Goal: Task Accomplishment & Management: Manage account settings

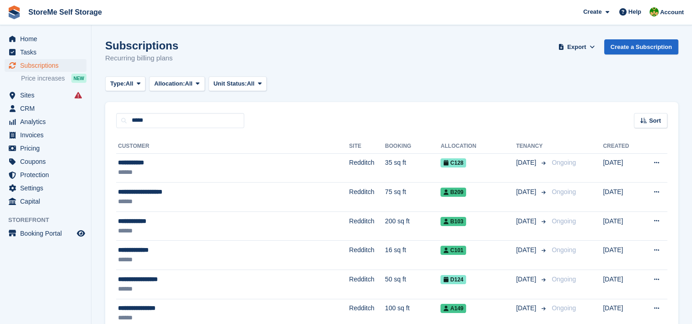
type input "*****"
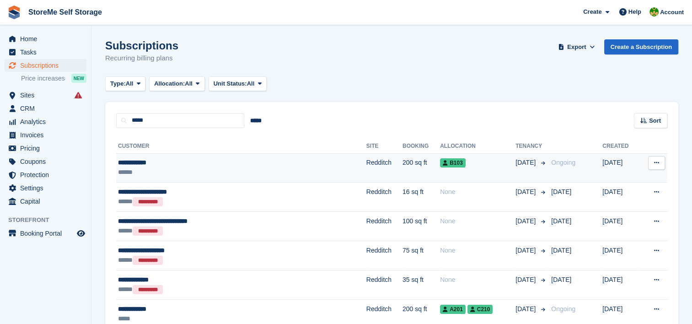
click at [366, 170] on td "Redditch" at bounding box center [384, 167] width 36 height 29
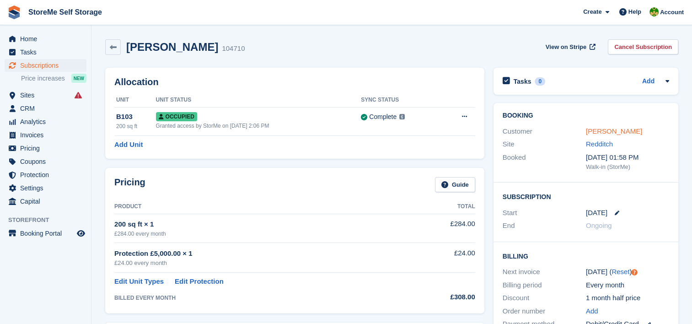
click at [607, 134] on link "[PERSON_NAME]" at bounding box center [614, 131] width 56 height 8
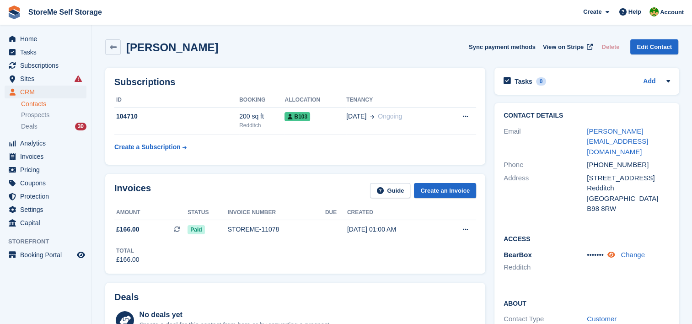
click at [611, 251] on icon at bounding box center [611, 254] width 8 height 7
click at [27, 75] on span "Sites" at bounding box center [47, 78] width 55 height 13
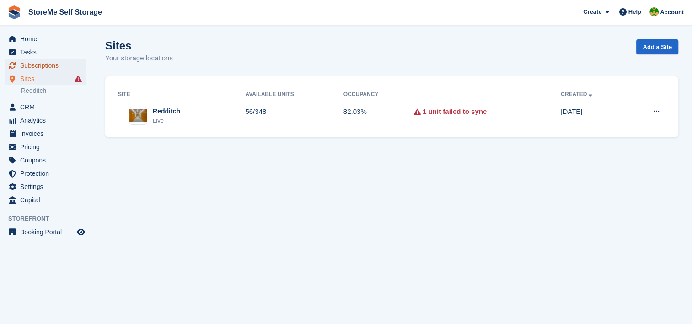
click at [27, 60] on span "Subscriptions" at bounding box center [47, 65] width 55 height 13
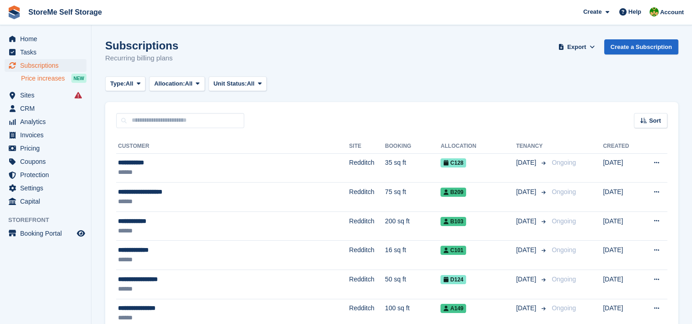
click at [47, 79] on span "Price increases" at bounding box center [43, 78] width 44 height 9
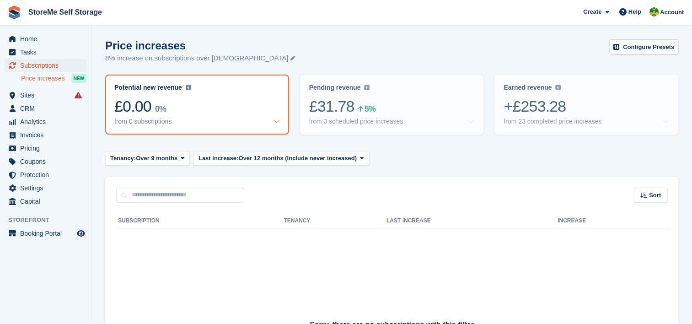
click at [39, 66] on span "Subscriptions" at bounding box center [47, 65] width 55 height 13
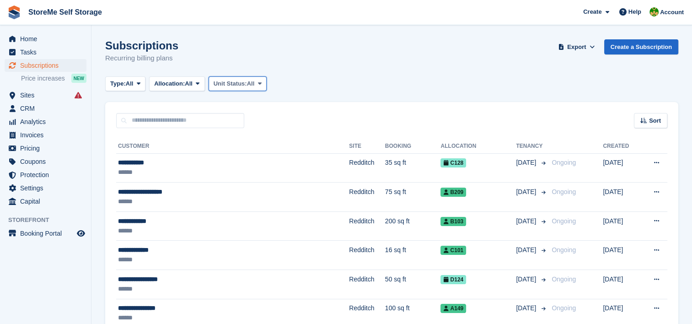
click at [255, 86] on span "All" at bounding box center [251, 83] width 8 height 9
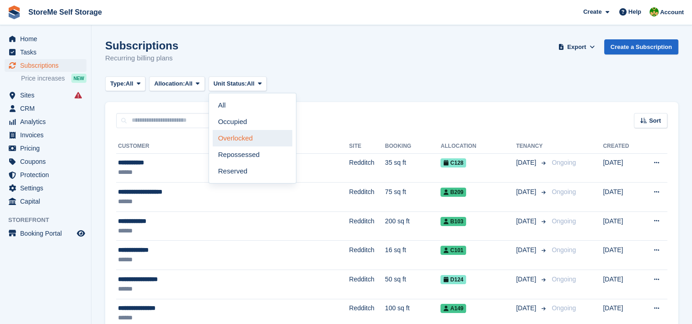
click at [242, 143] on link "Overlocked" at bounding box center [253, 138] width 80 height 16
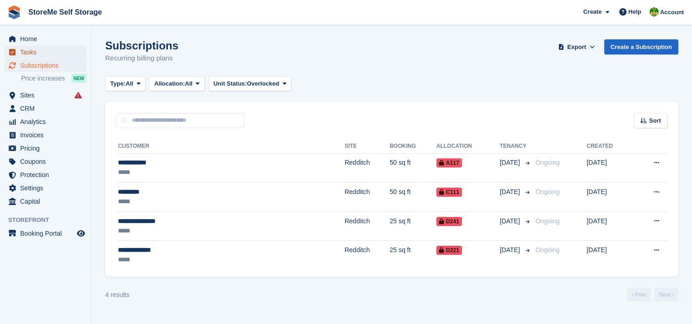
click at [25, 55] on span "Tasks" at bounding box center [47, 52] width 55 height 13
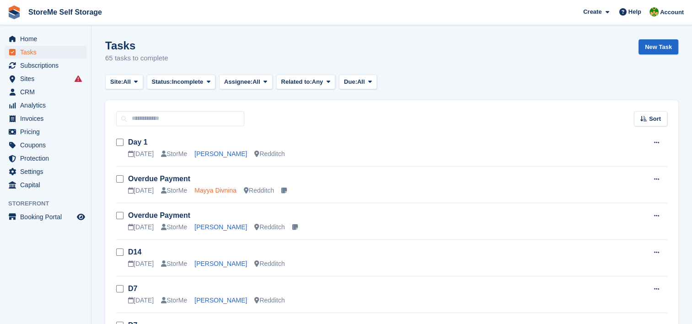
click at [208, 192] on link "Mayya Divnina" at bounding box center [215, 190] width 42 height 7
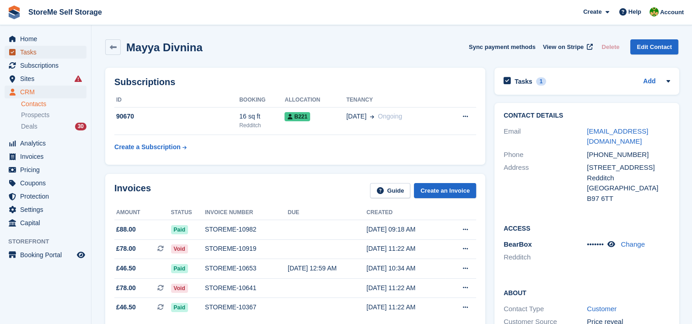
click at [30, 53] on span "Tasks" at bounding box center [47, 52] width 55 height 13
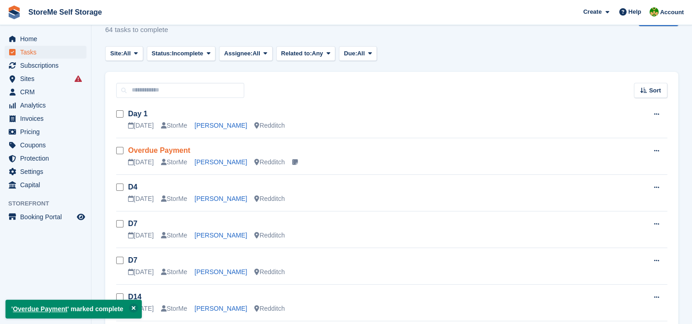
scroll to position [27, 0]
click at [221, 161] on link "[PERSON_NAME]" at bounding box center [220, 162] width 53 height 7
click at [136, 307] on button at bounding box center [133, 307] width 9 height 9
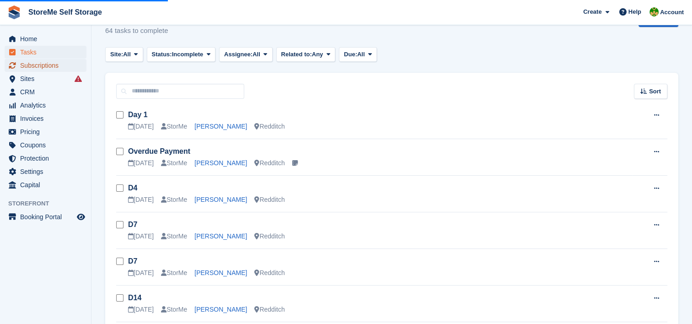
click at [57, 62] on span "Subscriptions" at bounding box center [47, 65] width 55 height 13
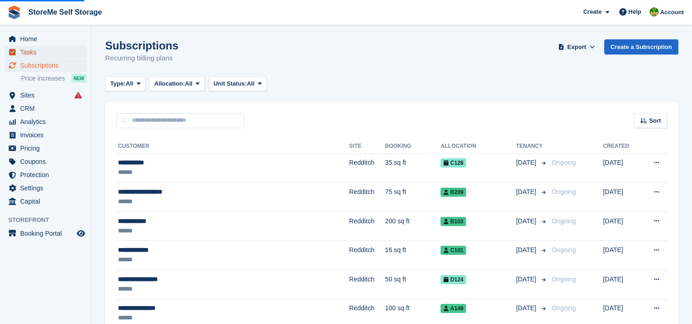
click at [25, 50] on span "Tasks" at bounding box center [47, 52] width 55 height 13
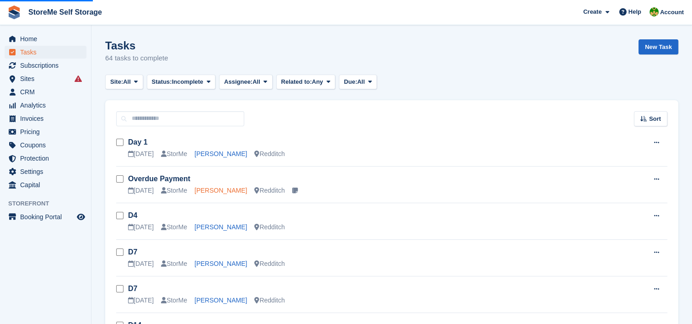
click at [212, 187] on link "[PERSON_NAME]" at bounding box center [220, 190] width 53 height 7
click at [218, 193] on link "[PERSON_NAME]" at bounding box center [220, 190] width 53 height 7
